Goal: Information Seeking & Learning: Learn about a topic

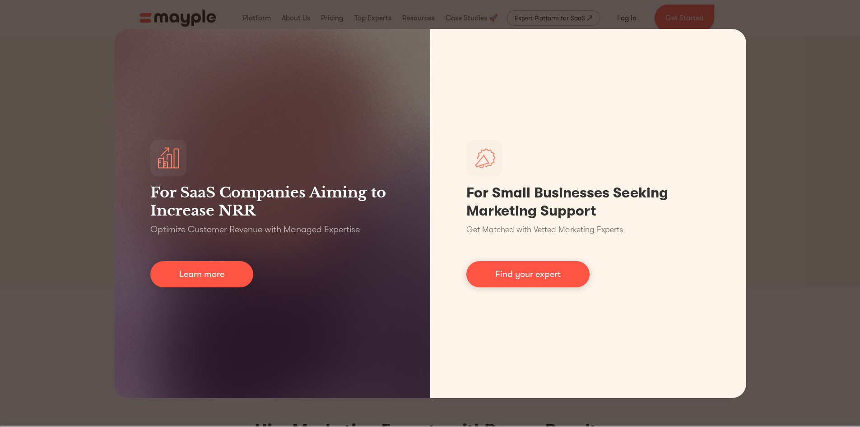
click at [772, 42] on div "For SaaS Companies Aiming to Increase NRR Optimize Customer Revenue with Manage…" at bounding box center [430, 213] width 860 height 427
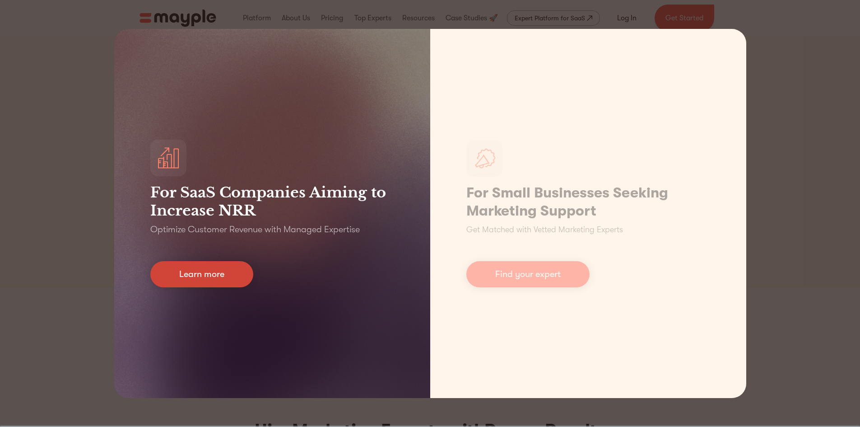
click at [215, 277] on link "Learn more" at bounding box center [201, 274] width 103 height 26
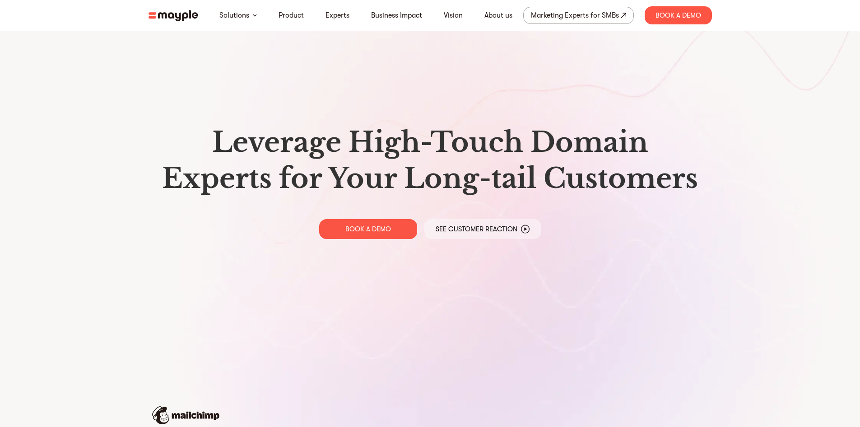
click at [64, 152] on section "Leverage High-Touch Domain Experts for Your Long-tail Customers BOOK A DEMO See…" at bounding box center [430, 358] width 860 height 717
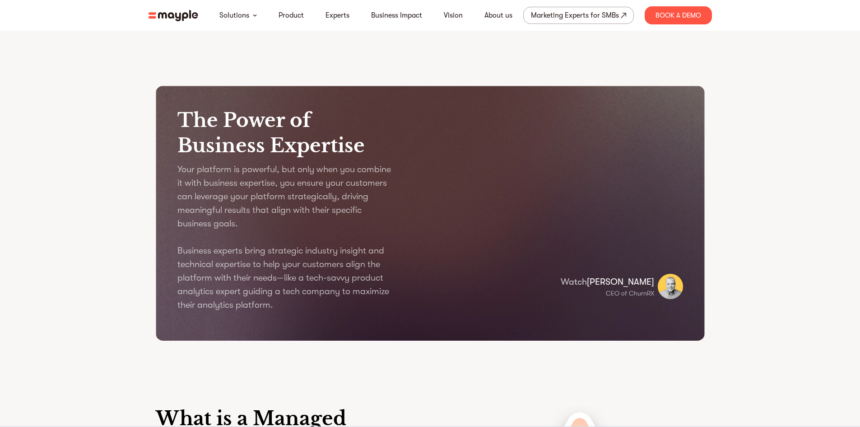
scroll to position [1038, 0]
